Goal: Communication & Community: Ask a question

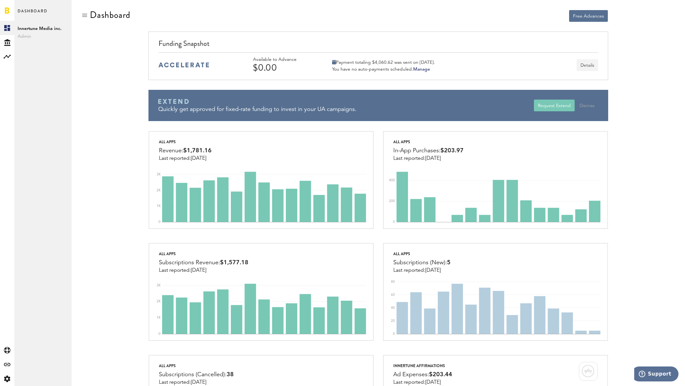
click at [589, 65] on button "Details" at bounding box center [586, 65] width 21 height 12
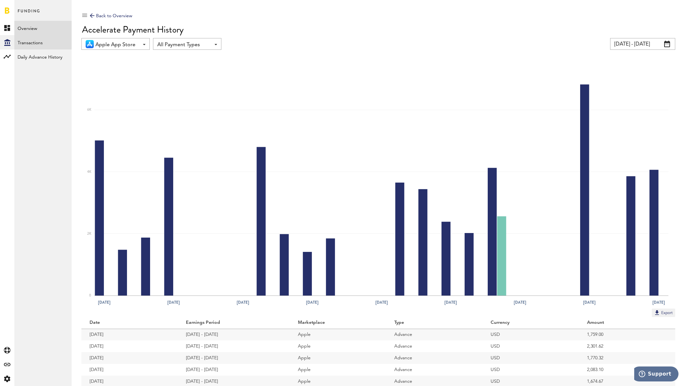
click at [28, 43] on link "Transactions" at bounding box center [42, 42] width 57 height 14
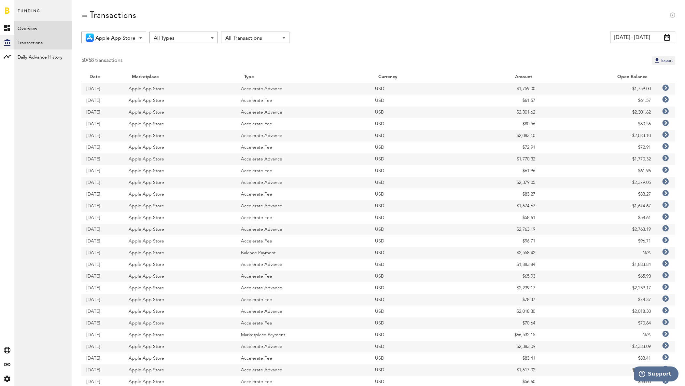
click at [24, 31] on link "Overview" at bounding box center [42, 28] width 57 height 14
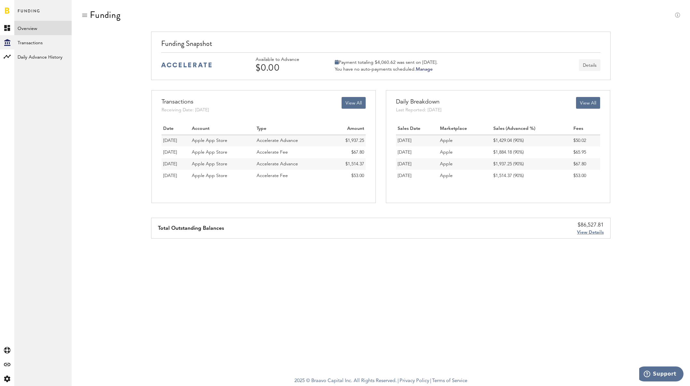
click at [591, 67] on button "Details" at bounding box center [589, 65] width 21 height 12
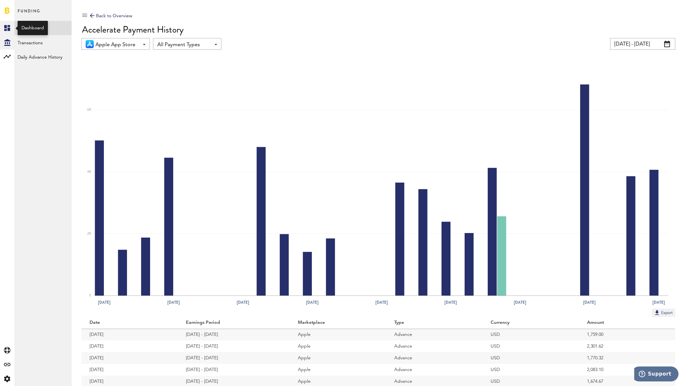
click at [12, 29] on link "Created with Sketch." at bounding box center [7, 28] width 14 height 14
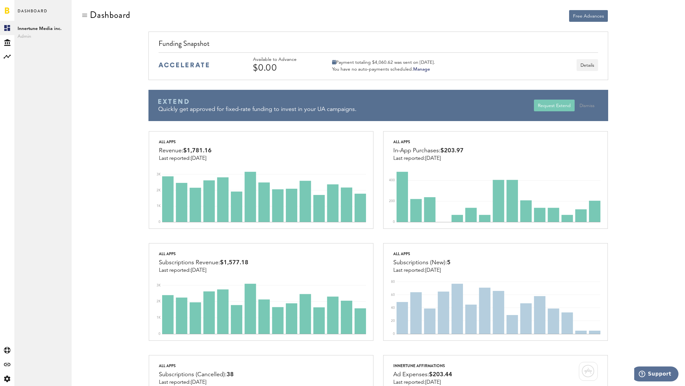
scroll to position [0, 0]
click at [590, 67] on button "Details" at bounding box center [586, 65] width 21 height 12
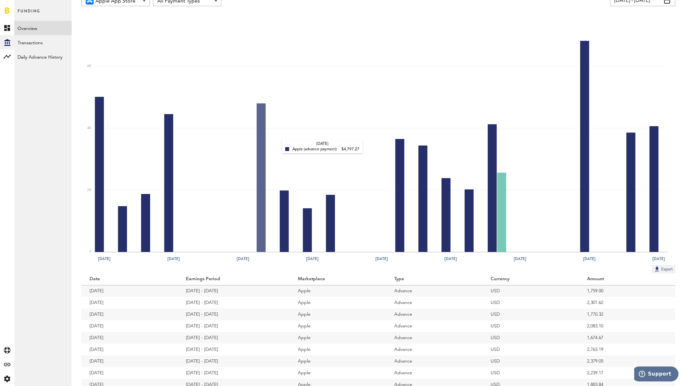
scroll to position [73, 0]
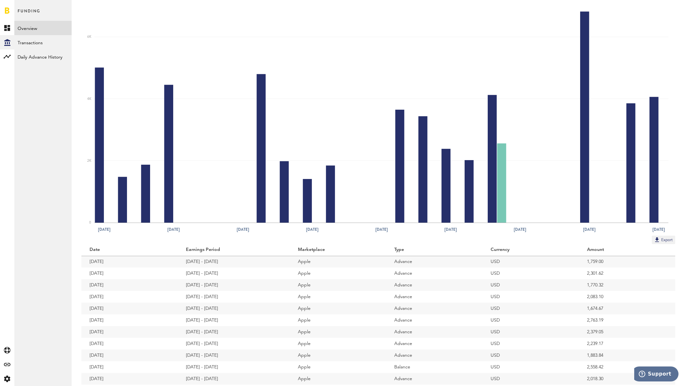
click at [208, 248] on ng-transclude "Earnings Period" at bounding box center [203, 249] width 35 height 5
click at [208, 248] on ng-transclude "Earnings Period" at bounding box center [201, 249] width 35 height 5
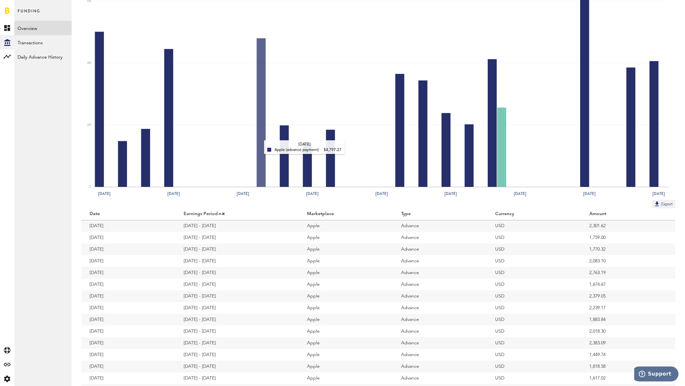
scroll to position [124, 0]
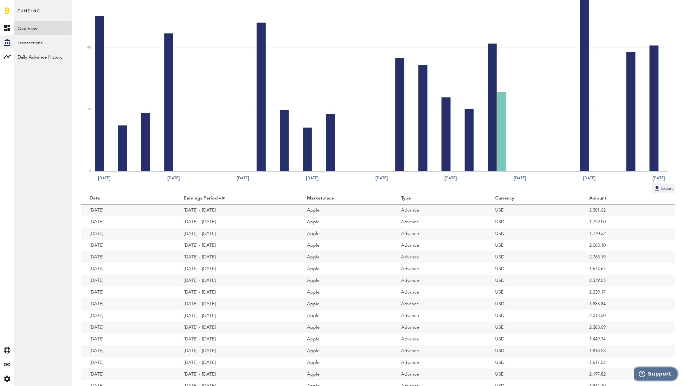
click at [654, 376] on span "Support" at bounding box center [659, 374] width 23 height 6
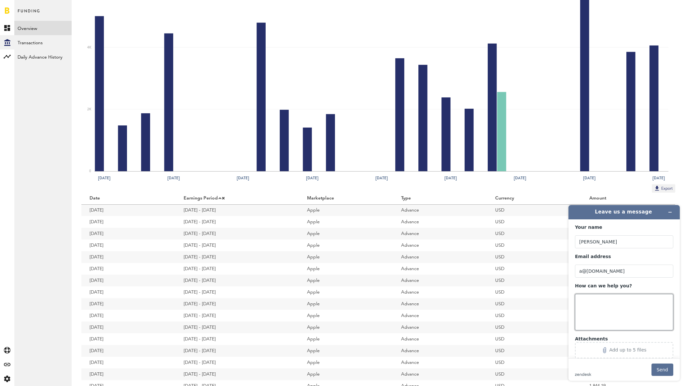
click at [608, 307] on textarea "How can we help you?" at bounding box center [624, 312] width 98 height 36
type textarea "Seems like we didn't receive"
type textarea "Hi, I don't see the available advance from [DATE] onward. Is everything ok on y…"
click at [665, 371] on button "Send" at bounding box center [662, 370] width 22 height 12
